Goal: Information Seeking & Learning: Learn about a topic

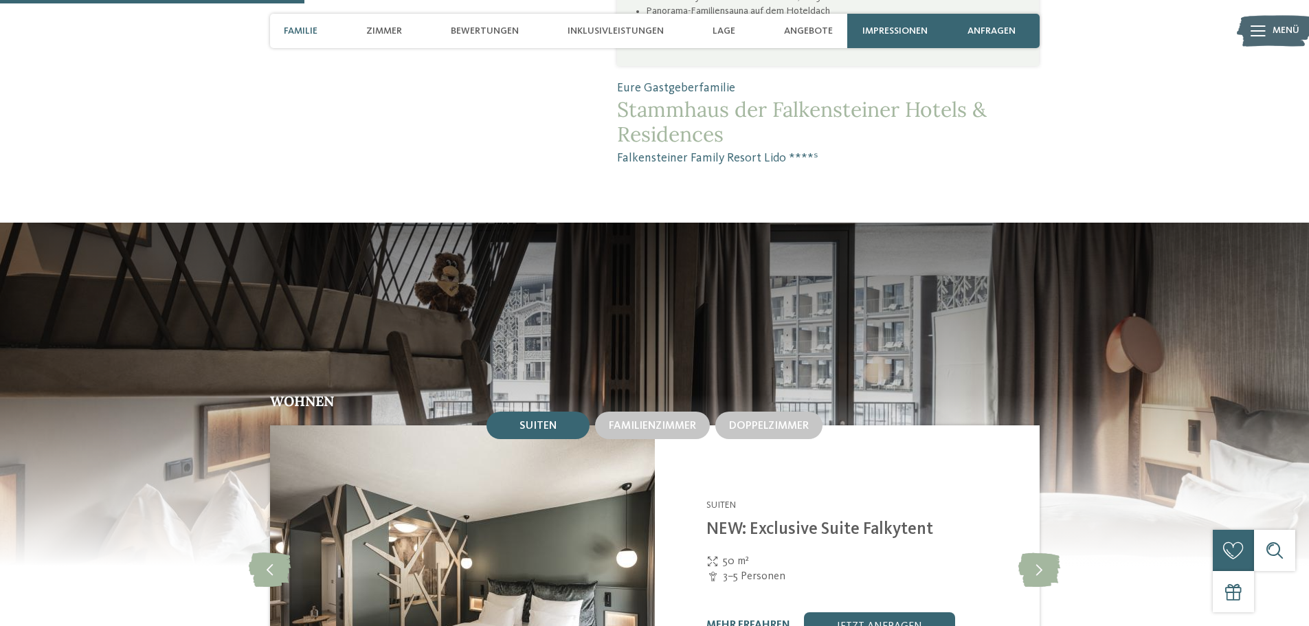
scroll to position [1236, 0]
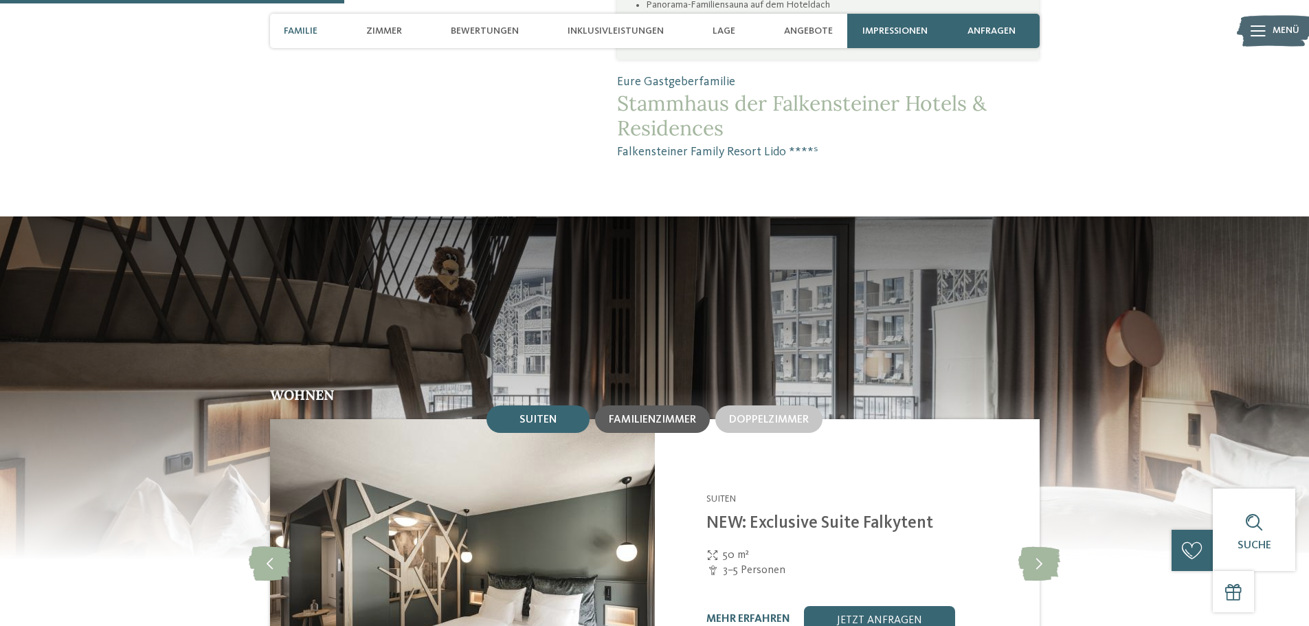
click at [619, 414] on span "Familienzimmer" at bounding box center [652, 419] width 87 height 11
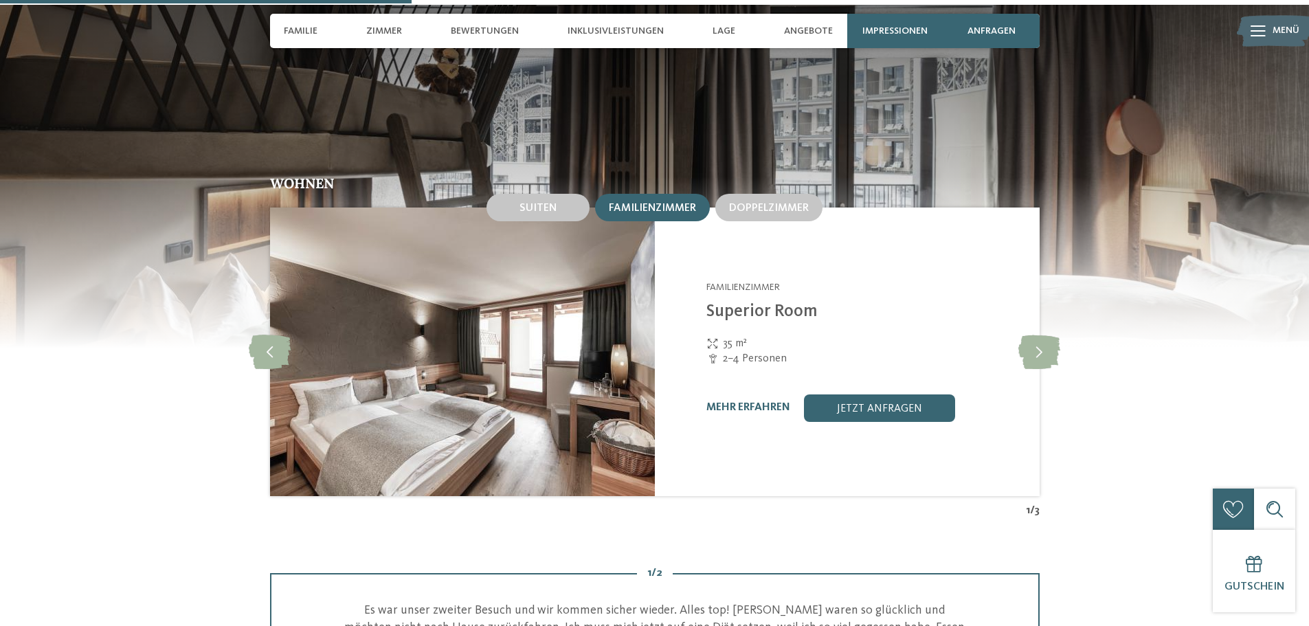
scroll to position [1443, 0]
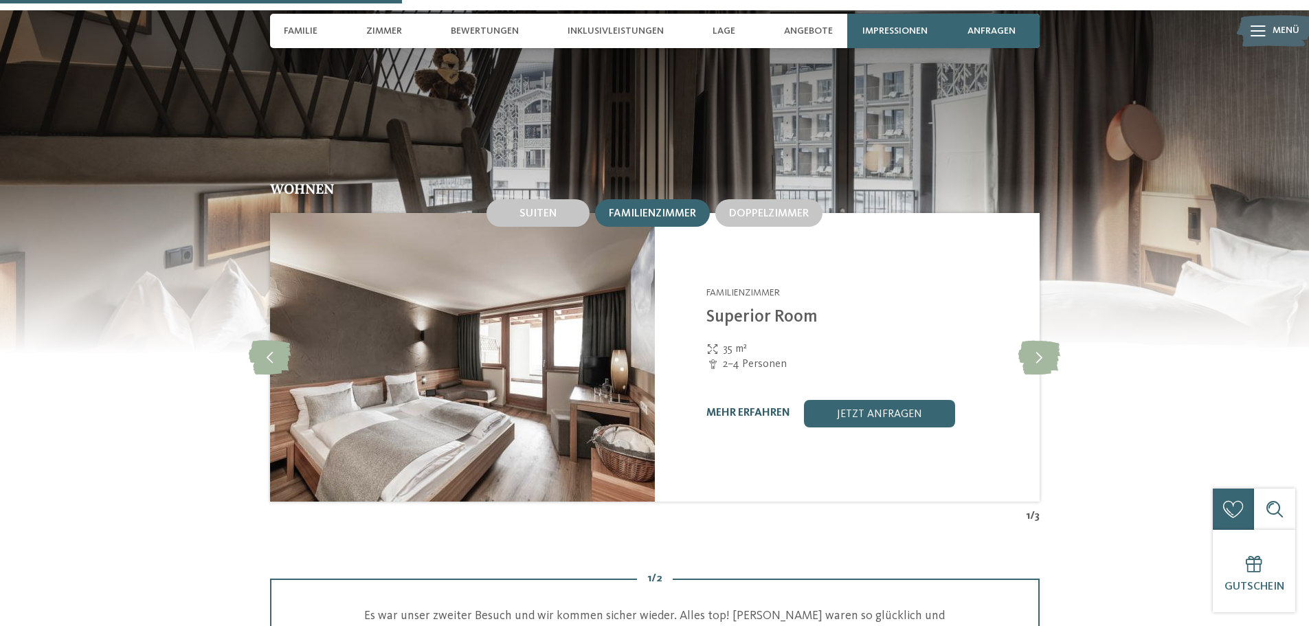
click at [719, 407] on link "mehr erfahren" at bounding box center [748, 412] width 84 height 11
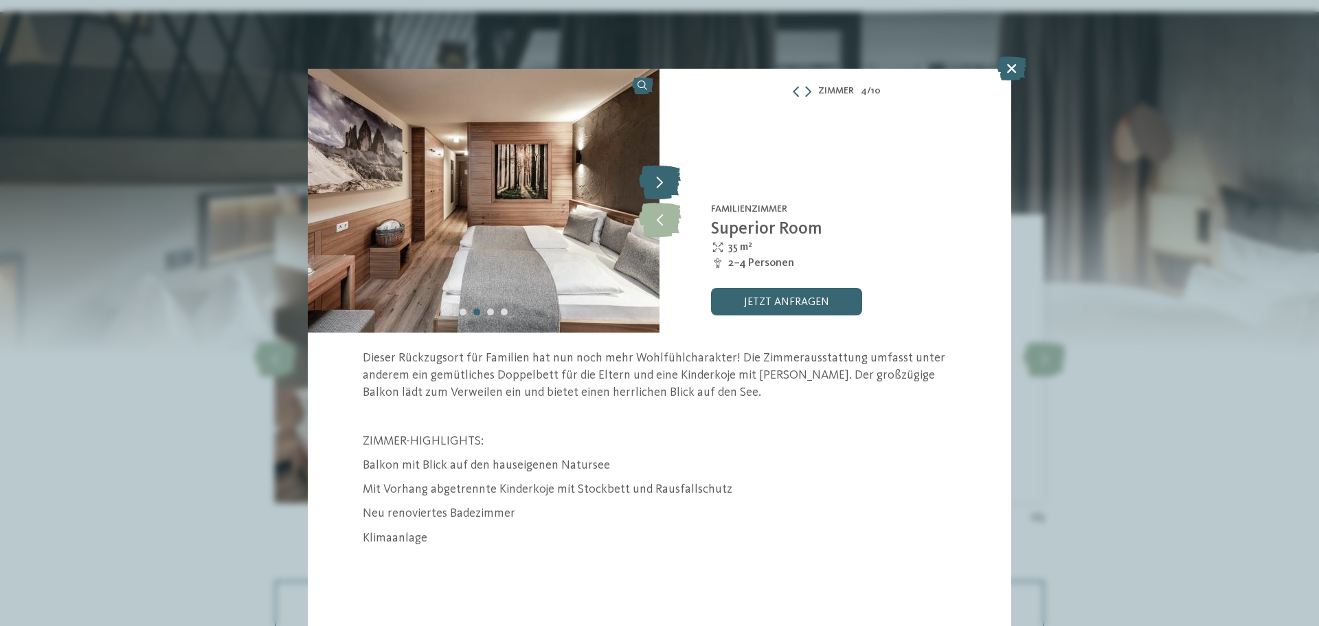
click at [664, 177] on icon at bounding box center [660, 182] width 42 height 34
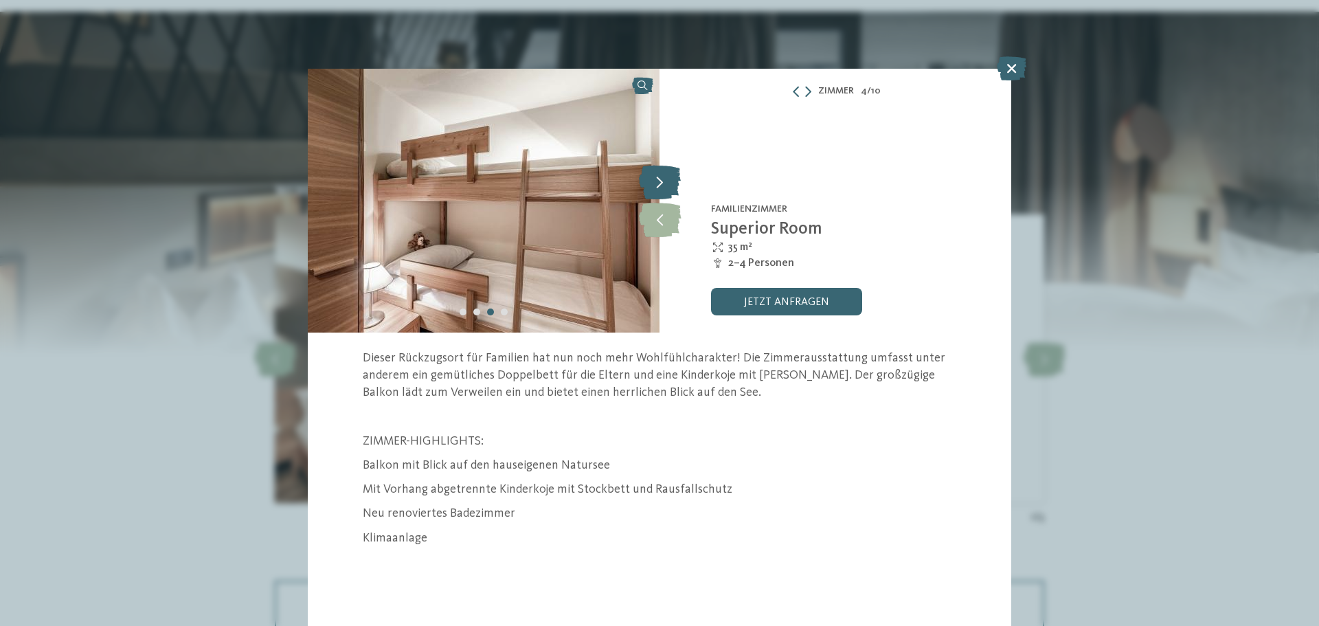
click at [664, 177] on icon at bounding box center [660, 182] width 42 height 34
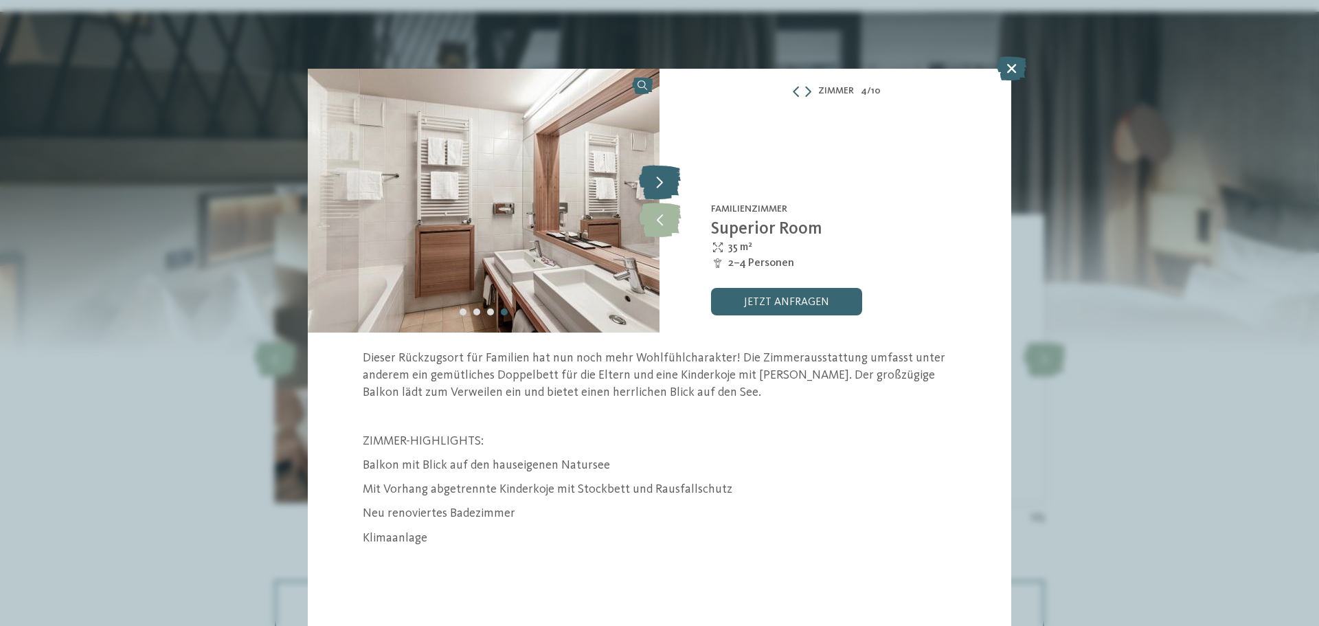
click at [663, 177] on icon at bounding box center [660, 182] width 42 height 34
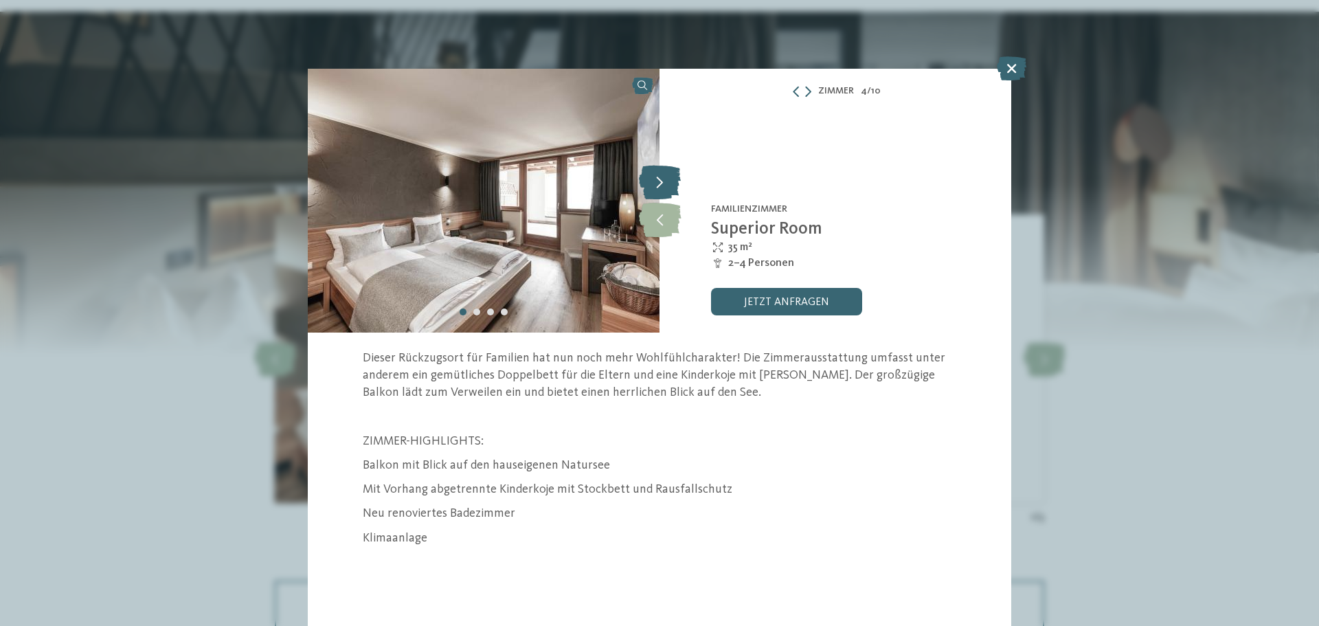
click at [662, 179] on icon at bounding box center [660, 182] width 42 height 34
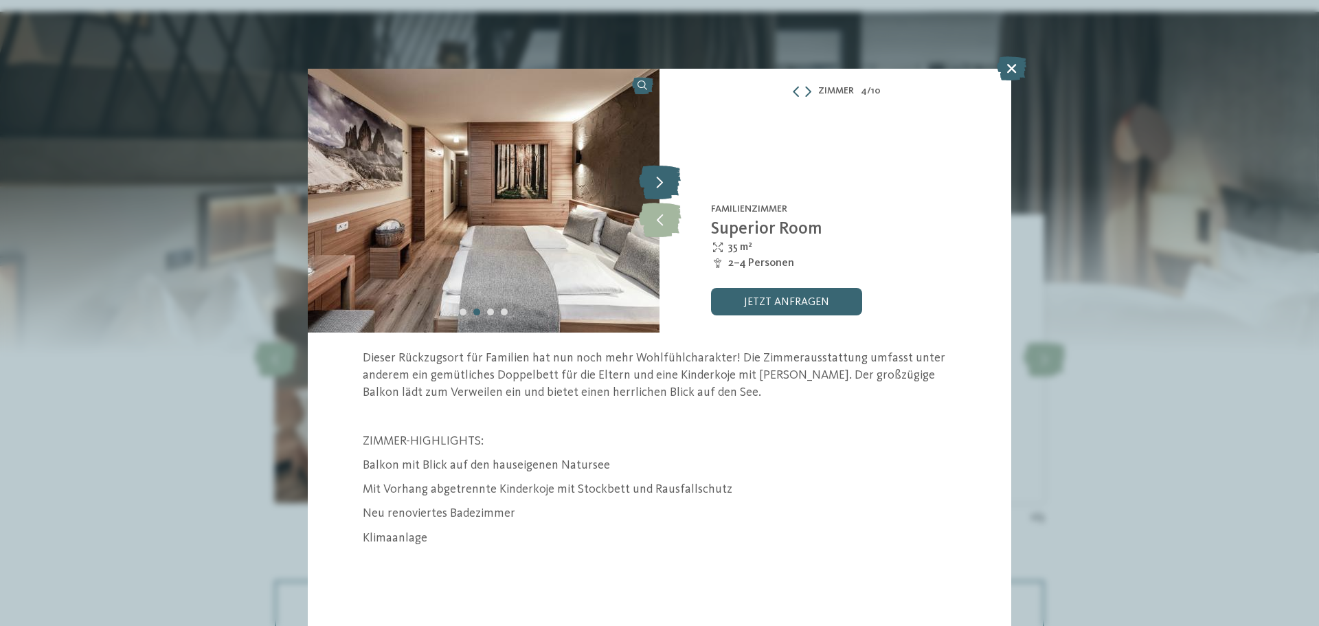
click at [661, 181] on icon at bounding box center [660, 182] width 42 height 34
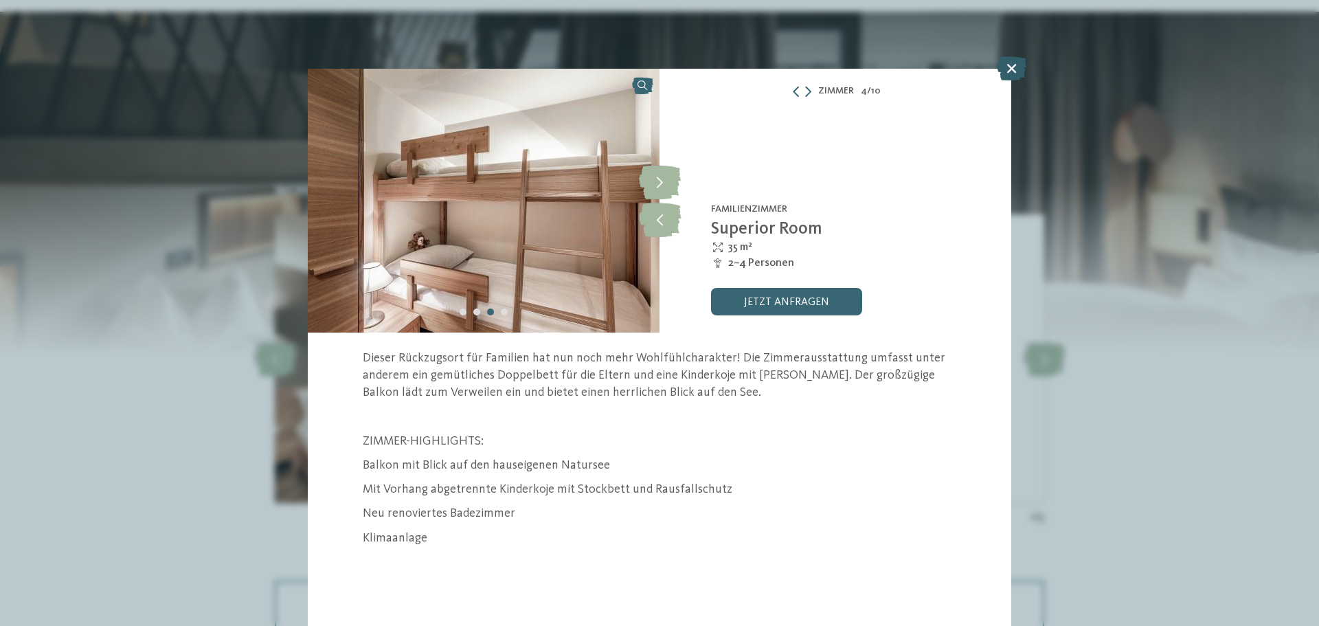
click at [1008, 67] on icon at bounding box center [1012, 68] width 30 height 24
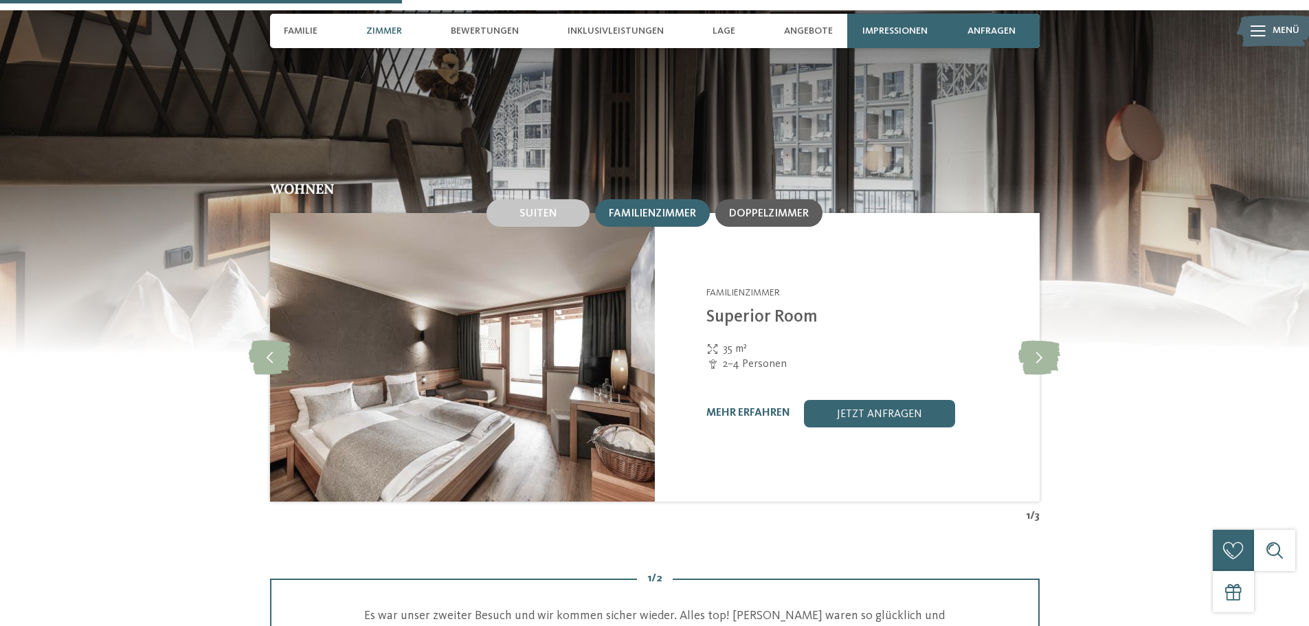
click at [758, 199] on div "Doppelzimmer" at bounding box center [768, 212] width 107 height 27
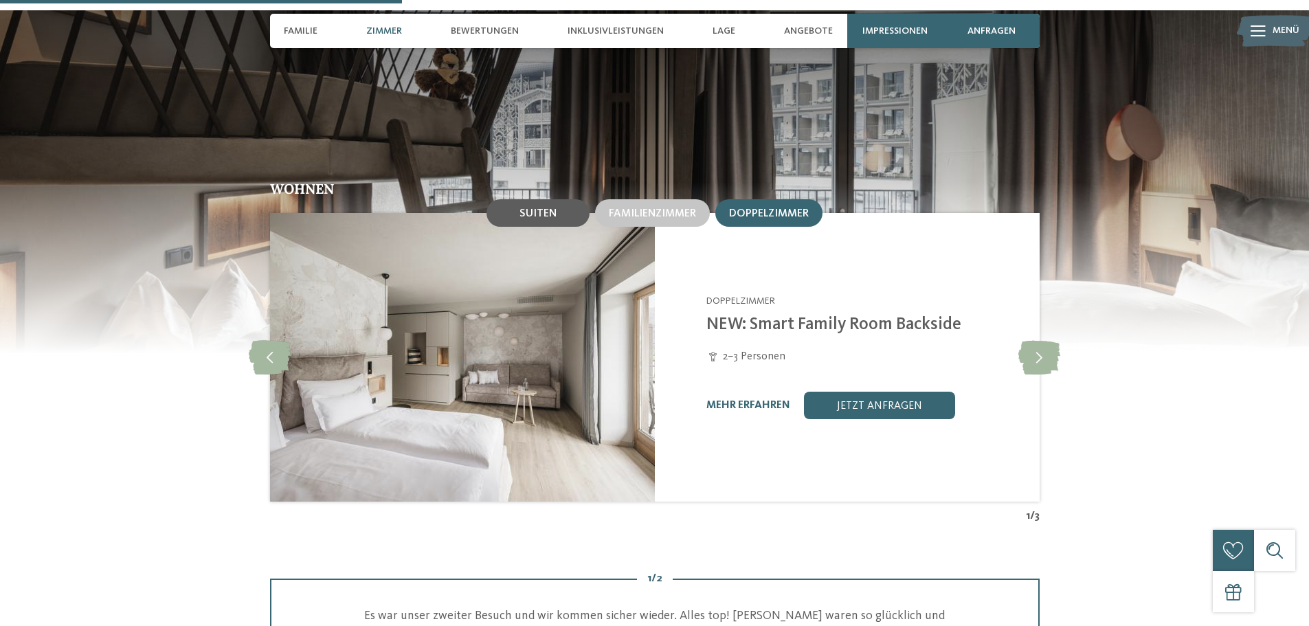
click at [536, 199] on div "Suiten" at bounding box center [537, 212] width 103 height 27
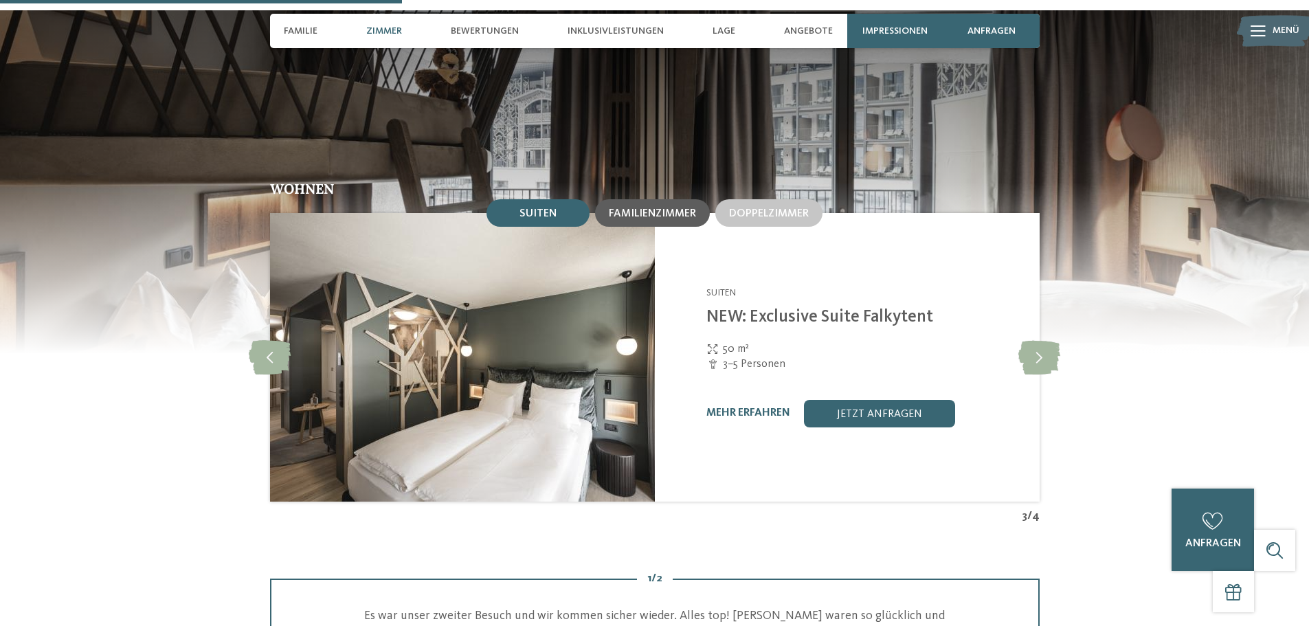
click at [618, 199] on div "Familienzimmer" at bounding box center [652, 212] width 115 height 27
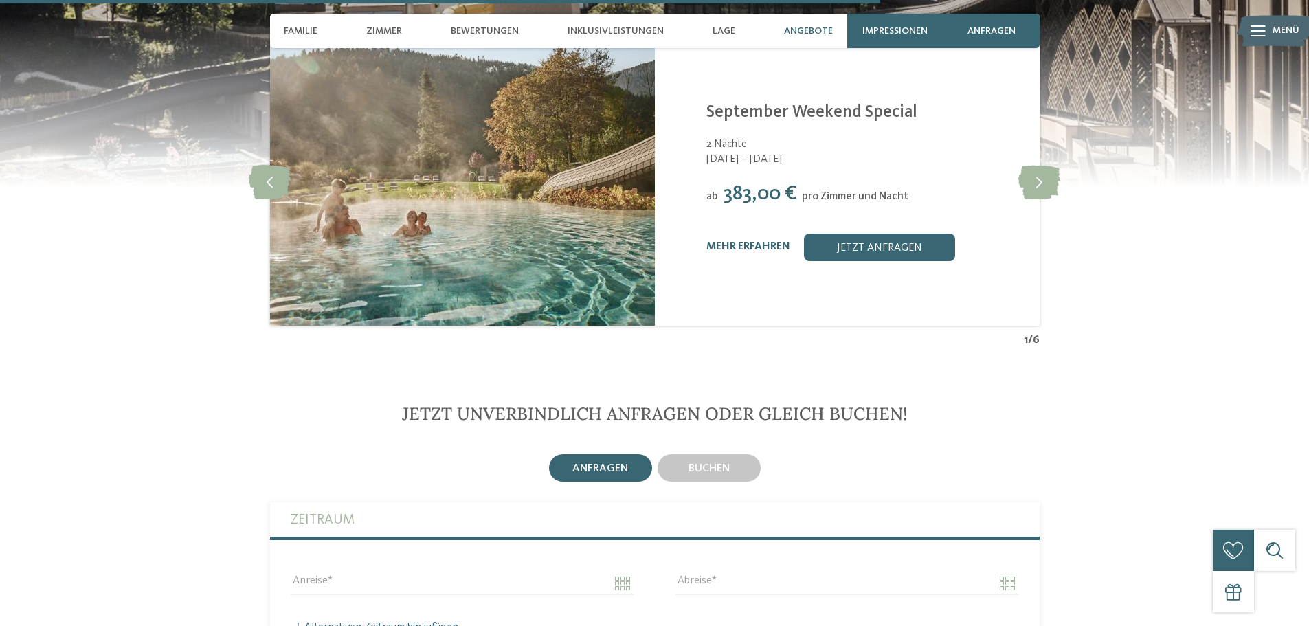
scroll to position [3160, 0]
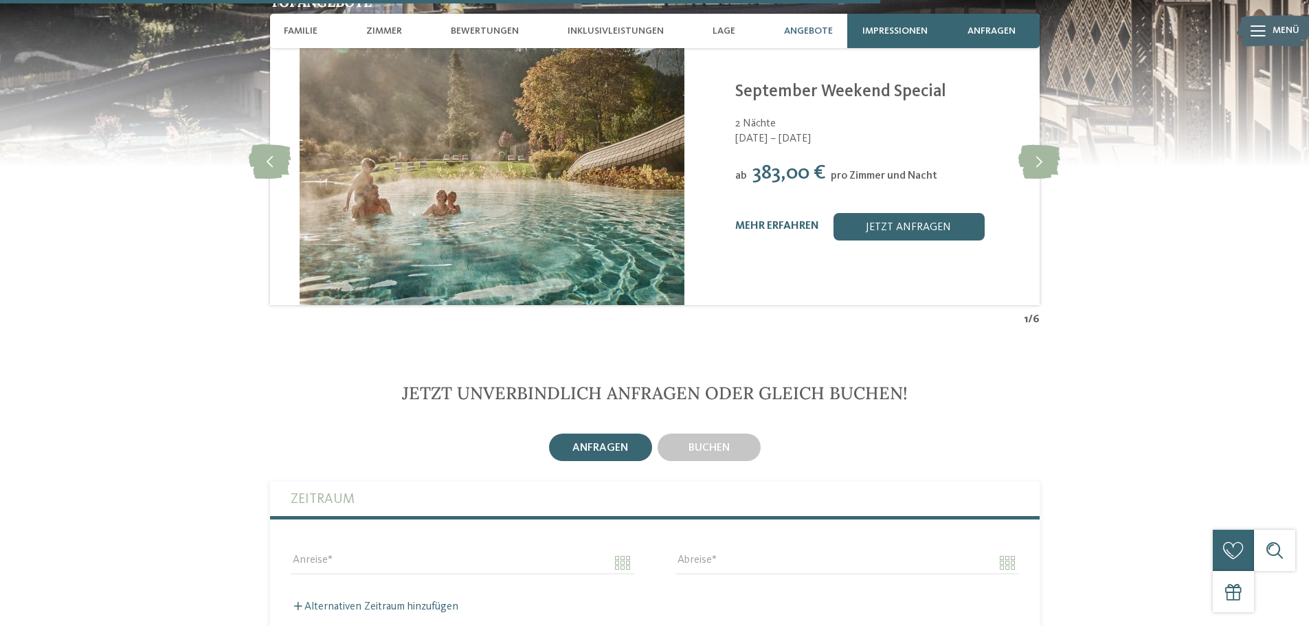
drag, startPoint x: 753, startPoint y: 210, endPoint x: 782, endPoint y: 259, distance: 57.6
click at [782, 259] on div "Falkensteiner Family Resort Lido ****S Ehrenburg/Kiens - Dolomiten September We…" at bounding box center [876, 160] width 385 height 289
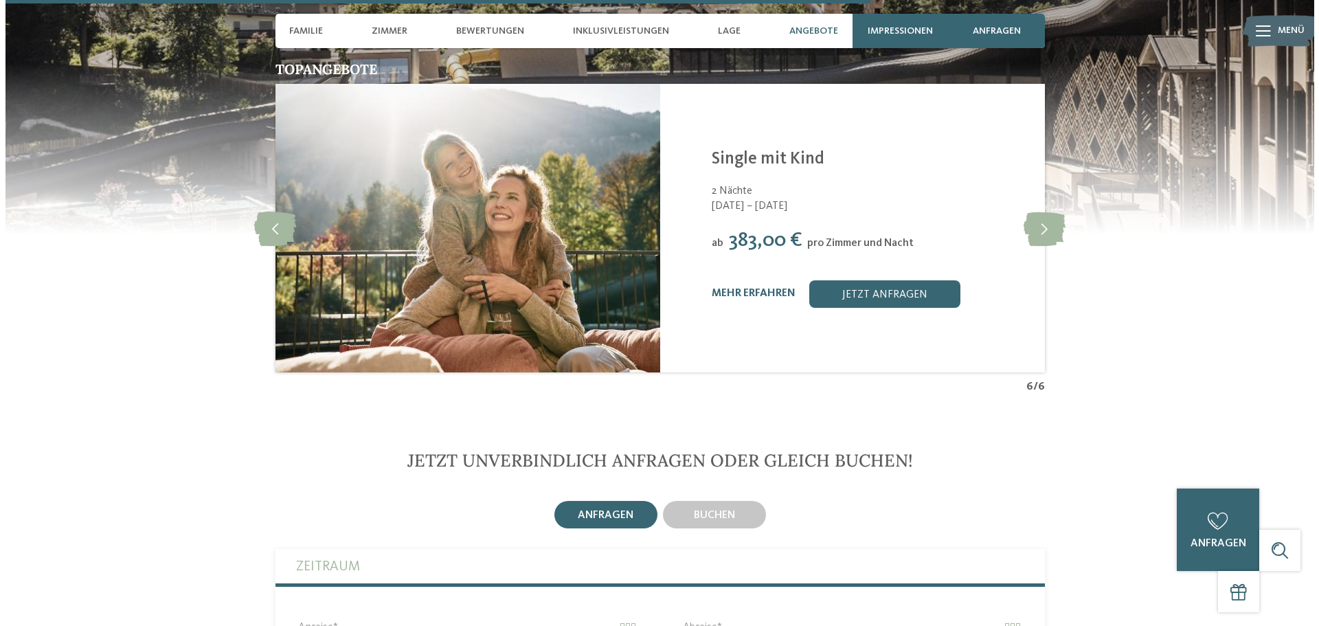
scroll to position [3091, 0]
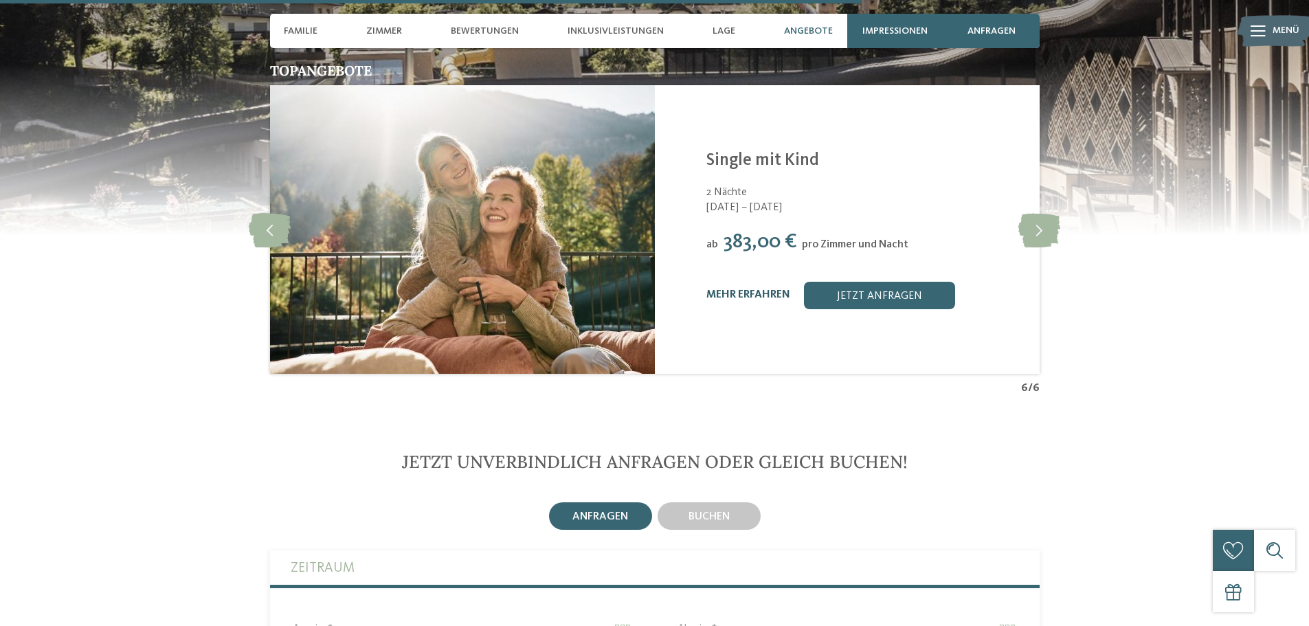
click at [761, 289] on link "mehr erfahren" at bounding box center [748, 294] width 84 height 11
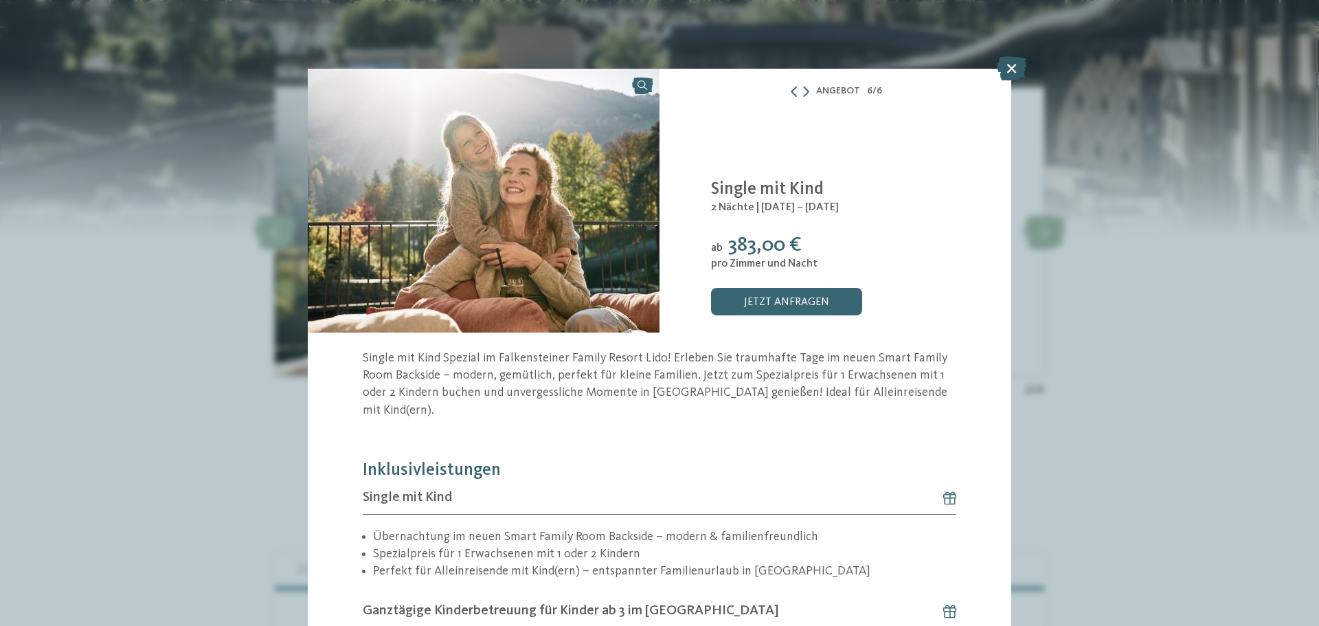
click at [1017, 69] on icon at bounding box center [1012, 68] width 30 height 24
